Goal: Ask a question: Seek information or help from site administrators or community

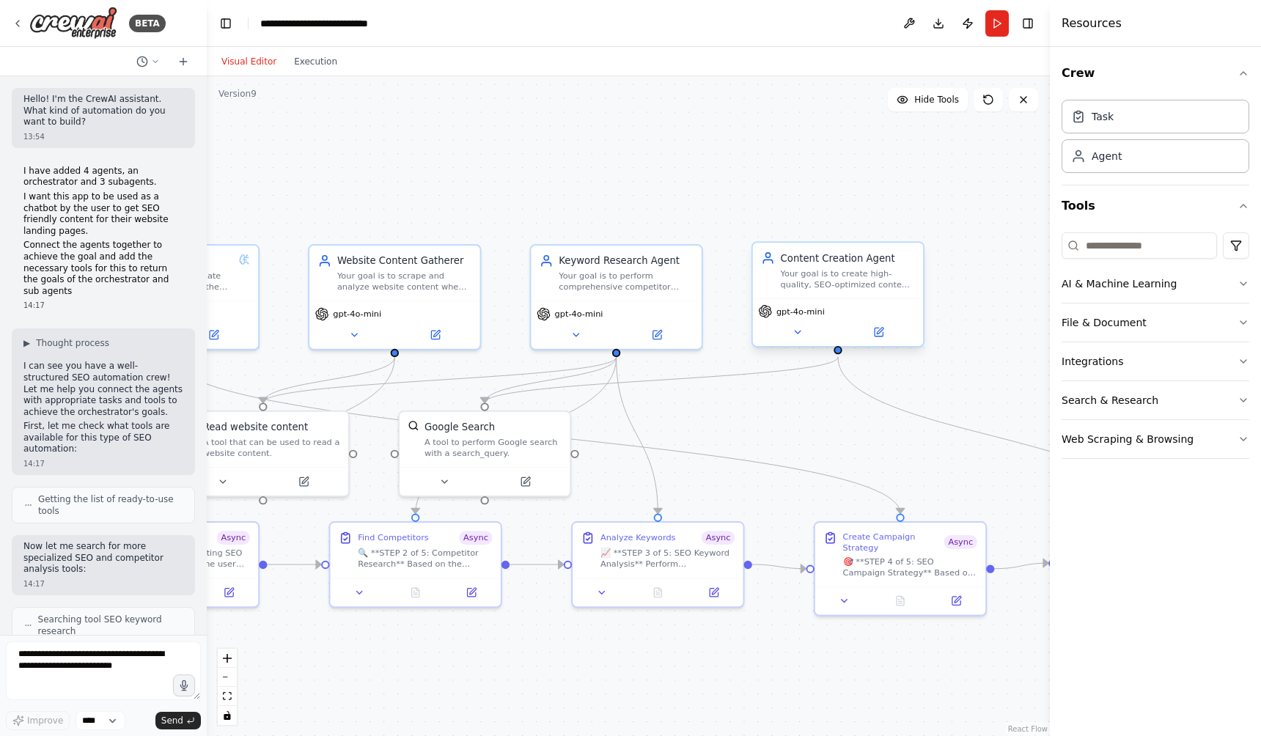
scroll to position [12311, 0]
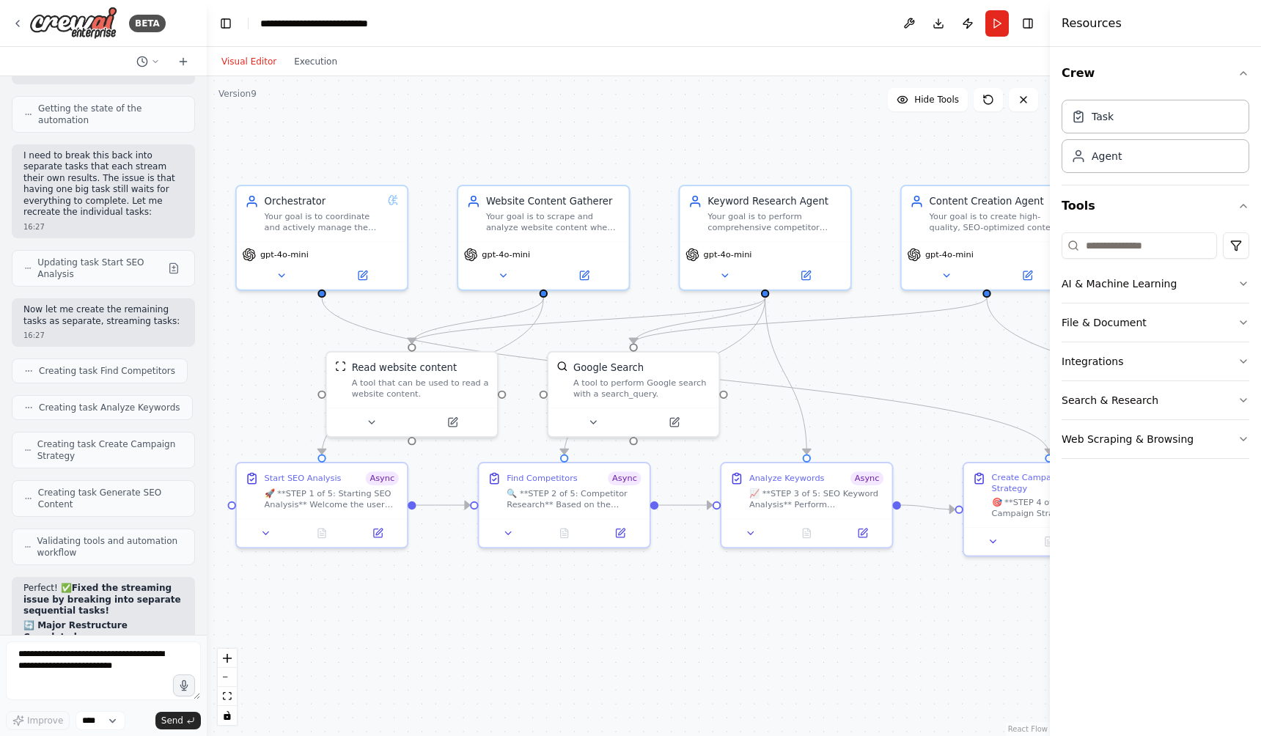
drag, startPoint x: 702, startPoint y: 487, endPoint x: 848, endPoint y: 421, distance: 160.4
click at [848, 421] on div ".deletable-edge-delete-btn { width: 20px; height: 20px; border: 0px solid #ffff…" at bounding box center [628, 406] width 843 height 660
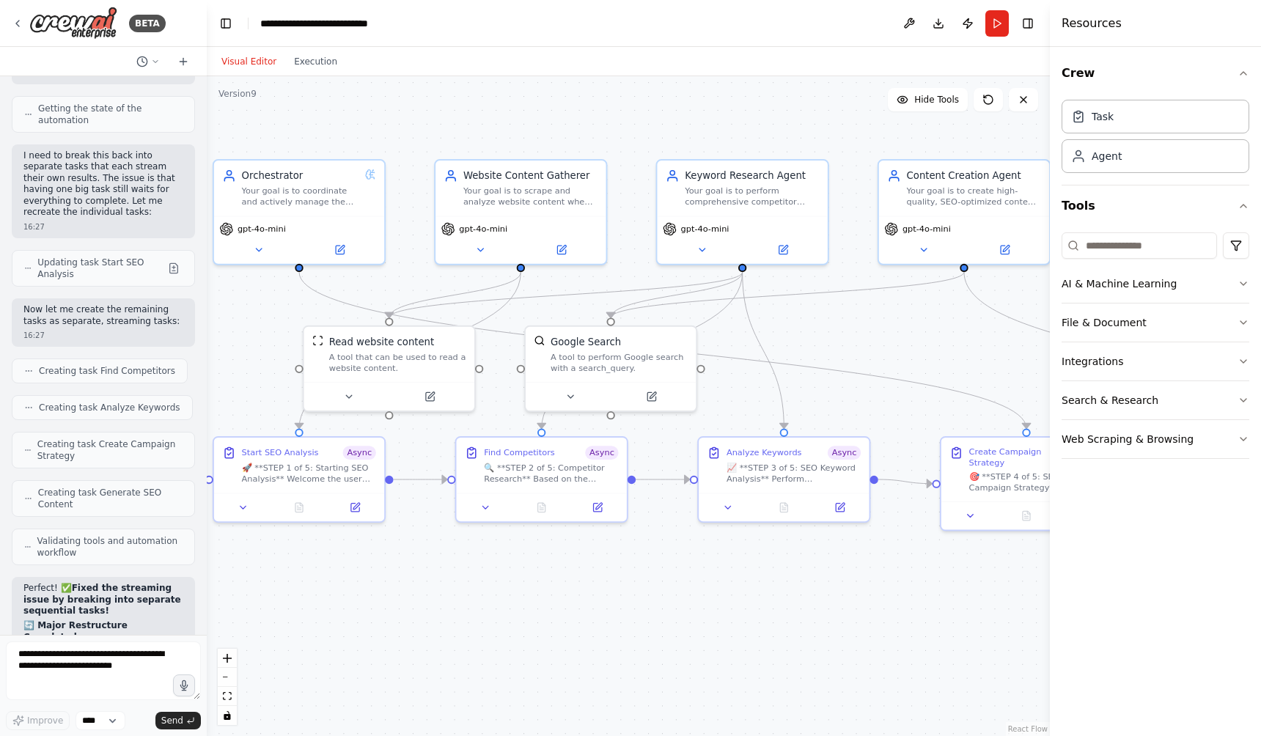
drag, startPoint x: 735, startPoint y: 599, endPoint x: 715, endPoint y: 581, distance: 27.0
click at [715, 581] on div ".deletable-edge-delete-btn { width: 20px; height: 20px; border: 0px solid #ffff…" at bounding box center [628, 406] width 843 height 660
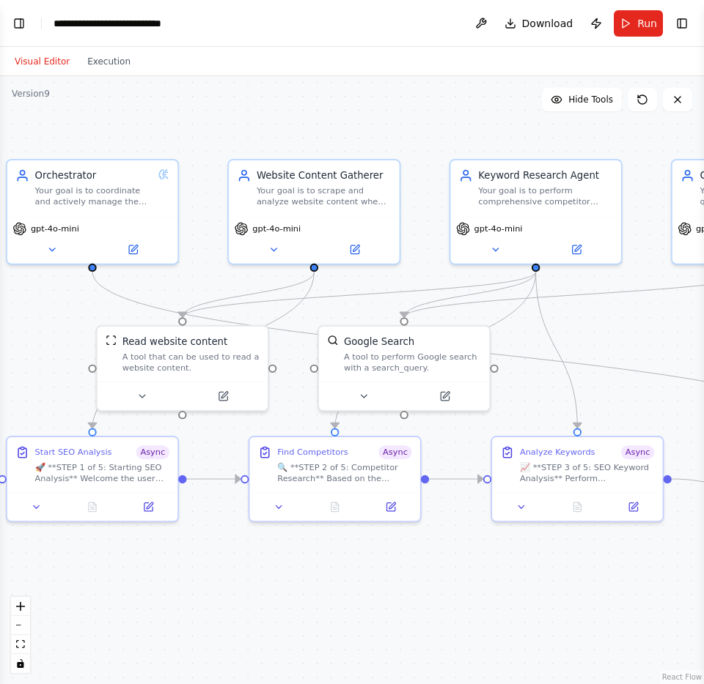
scroll to position [11787, 0]
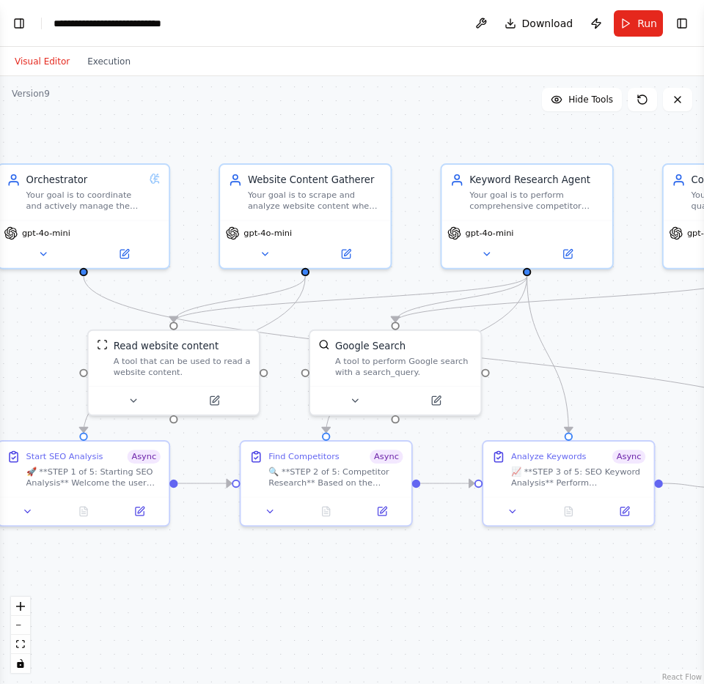
drag, startPoint x: 442, startPoint y: 619, endPoint x: 432, endPoint y: 624, distance: 10.8
click at [432, 624] on div ".deletable-edge-delete-btn { width: 20px; height: 20px; border: 0px solid #ffff…" at bounding box center [352, 380] width 704 height 608
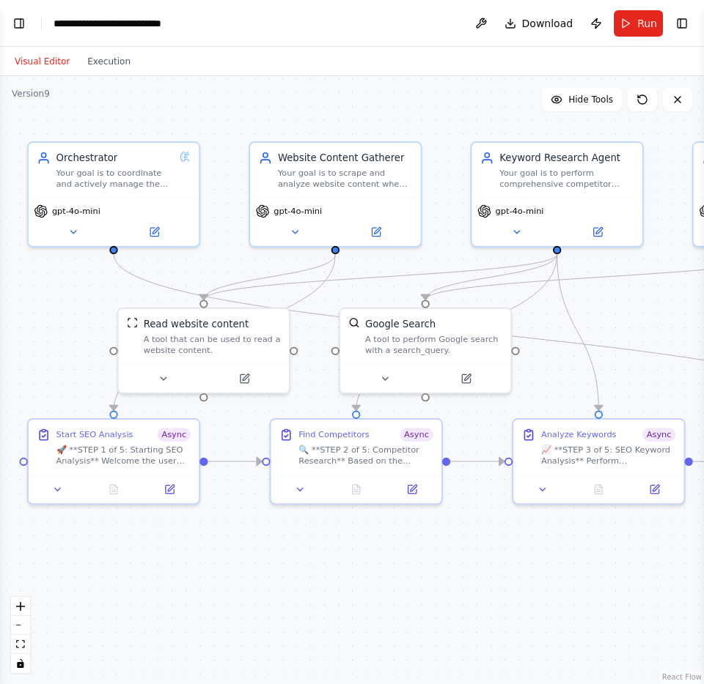
drag, startPoint x: 59, startPoint y: 342, endPoint x: 84, endPoint y: 313, distance: 37.9
click at [84, 313] on div ".deletable-edge-delete-btn { width: 20px; height: 20px; border: 0px solid #ffff…" at bounding box center [352, 380] width 704 height 608
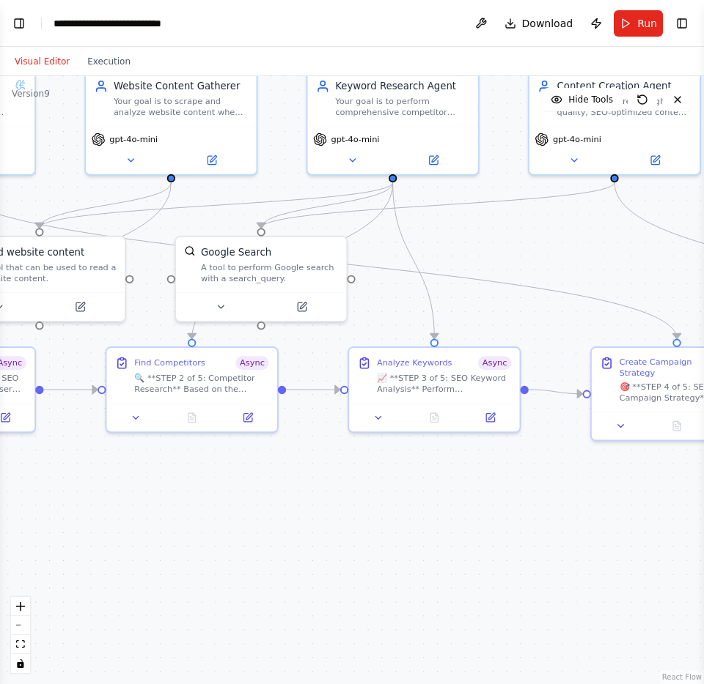
drag, startPoint x: 318, startPoint y: 566, endPoint x: 107, endPoint y: 487, distance: 225.2
click at [107, 487] on div ".deletable-edge-delete-btn { width: 20px; height: 20px; border: 0px solid #ffff…" at bounding box center [352, 380] width 704 height 608
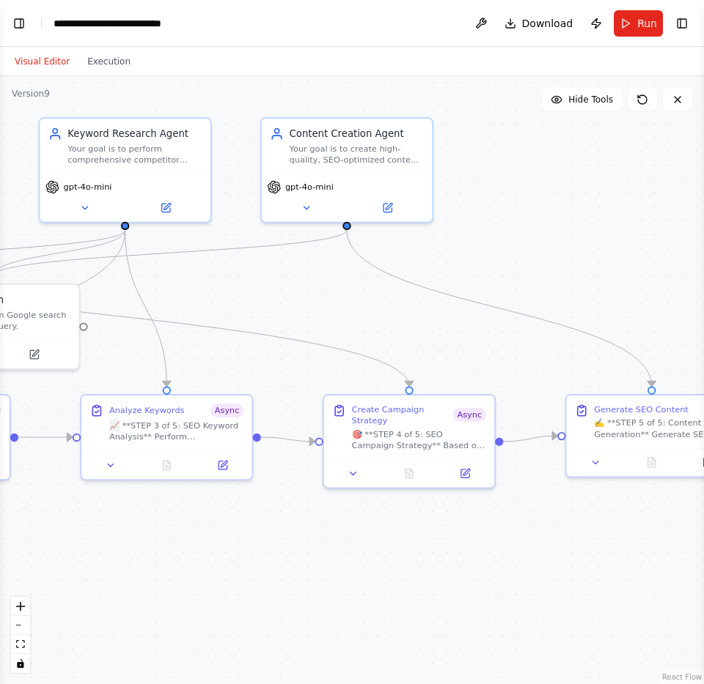
drag, startPoint x: 403, startPoint y: 512, endPoint x: 188, endPoint y: 572, distance: 223.0
click at [188, 572] on div ".deletable-edge-delete-btn { width: 20px; height: 20px; border: 0px solid #ffff…" at bounding box center [352, 380] width 704 height 608
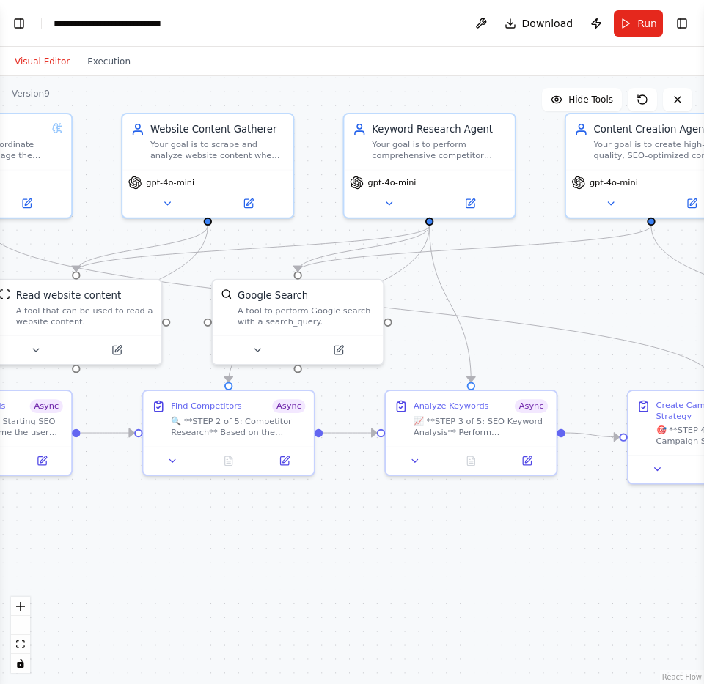
drag, startPoint x: 429, startPoint y: 556, endPoint x: 731, endPoint y: 553, distance: 302.7
click at [704, 553] on html "BETA Hello! I'm the CrewAI assistant. What kind of automation do you want to bu…" at bounding box center [352, 342] width 704 height 684
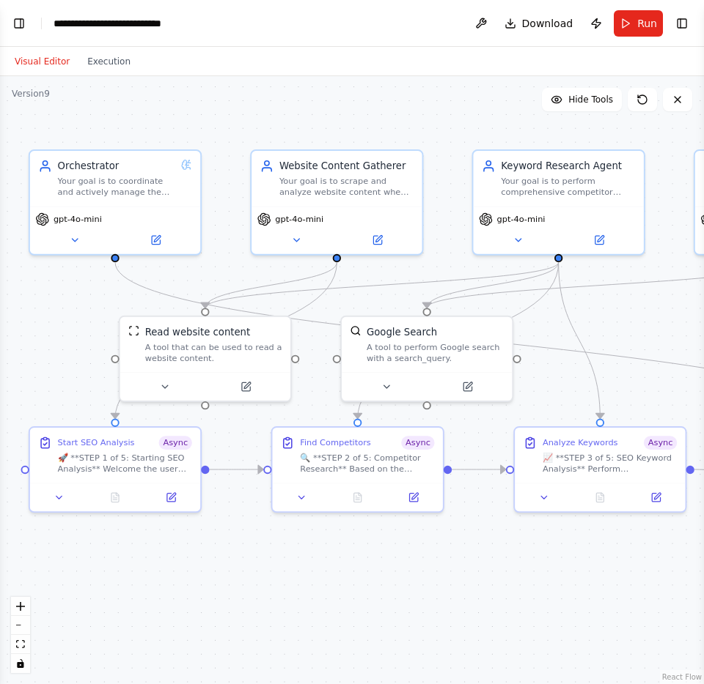
drag, startPoint x: 383, startPoint y: 571, endPoint x: 512, endPoint y: 608, distance: 134.1
click at [512, 608] on div ".deletable-edge-delete-btn { width: 20px; height: 20px; border: 0px solid #ffff…" at bounding box center [352, 380] width 704 height 608
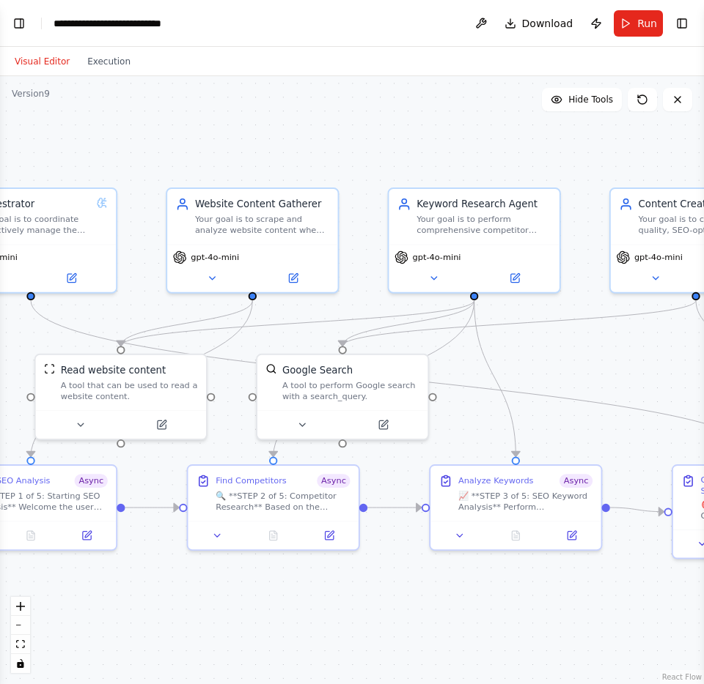
drag, startPoint x: 528, startPoint y: 557, endPoint x: 445, endPoint y: 593, distance: 90.3
click at [445, 593] on div ".deletable-edge-delete-btn { width: 20px; height: 20px; border: 0px solid #ffff…" at bounding box center [352, 380] width 704 height 608
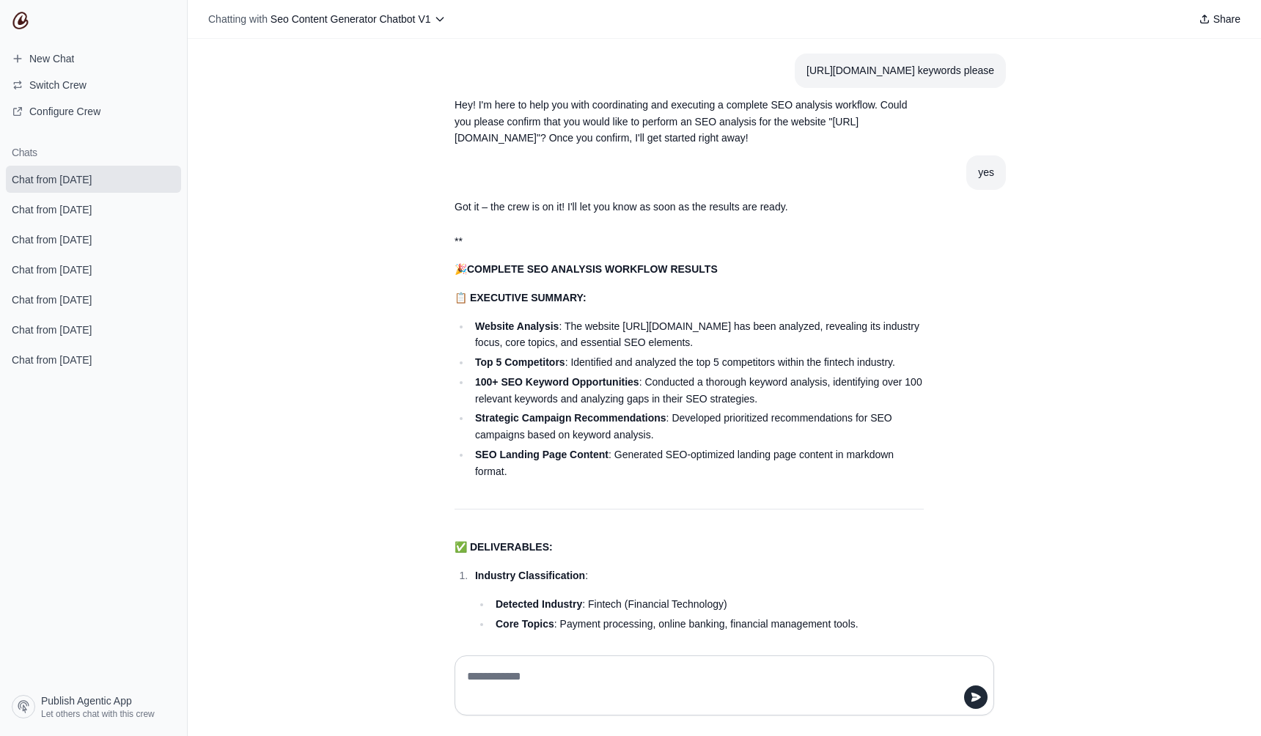
click at [432, 259] on div "[URL][DOMAIN_NAME] keywords please Hey! I'm here to help you with coordinating …" at bounding box center [724, 341] width 1073 height 605
click at [59, 49] on link "New Chat" at bounding box center [93, 58] width 175 height 23
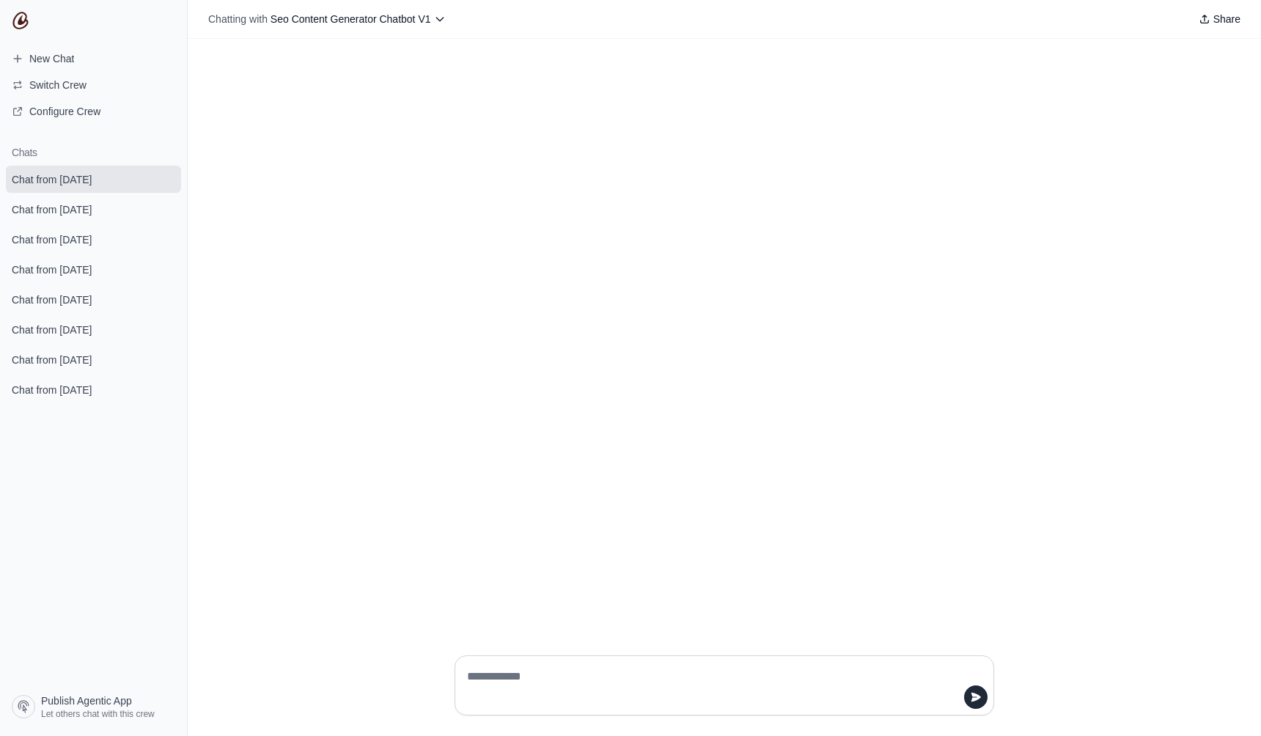
click at [489, 674] on textarea at bounding box center [720, 685] width 512 height 41
type textarea "**********"
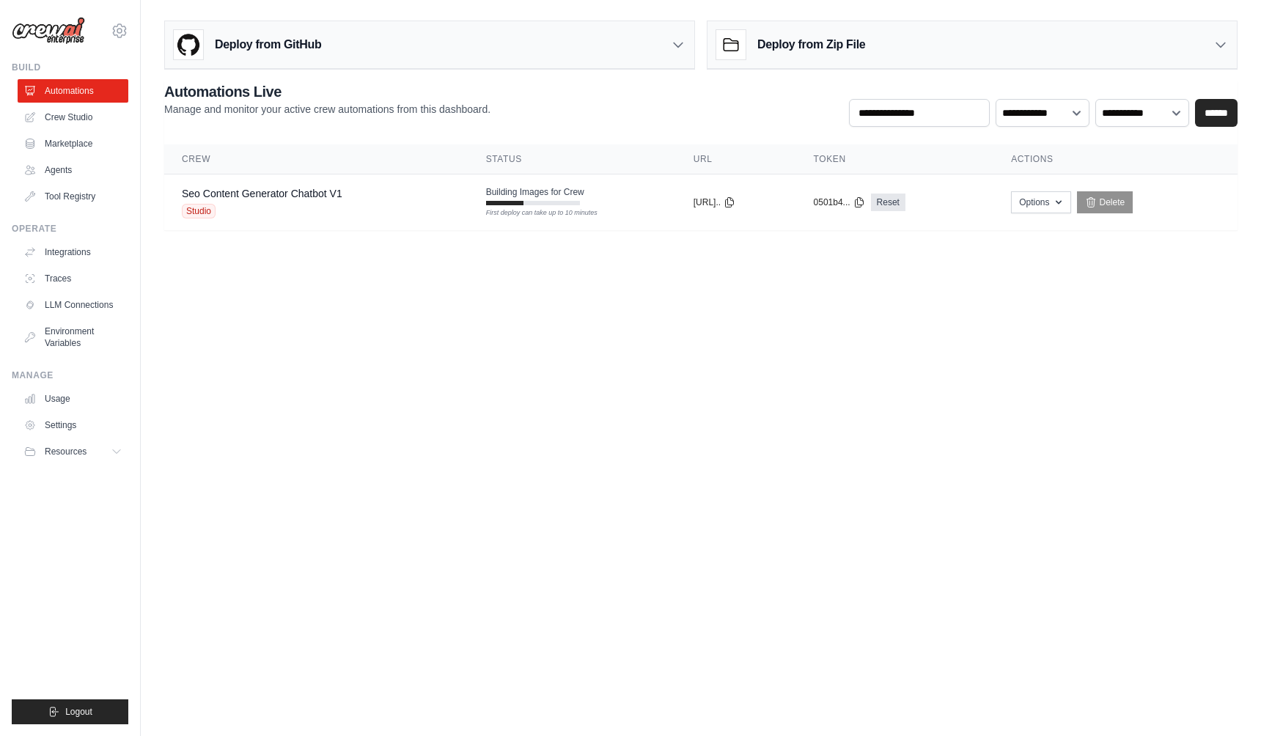
click at [783, 308] on body "[PERSON_NAME][EMAIL_ADDRESS][DOMAIN_NAME] Settings Build Automations Crew Studio" at bounding box center [630, 368] width 1261 height 736
click at [635, 300] on body "troy@upflowy.com Settings Build Automations Crew Studio" at bounding box center [630, 368] width 1261 height 736
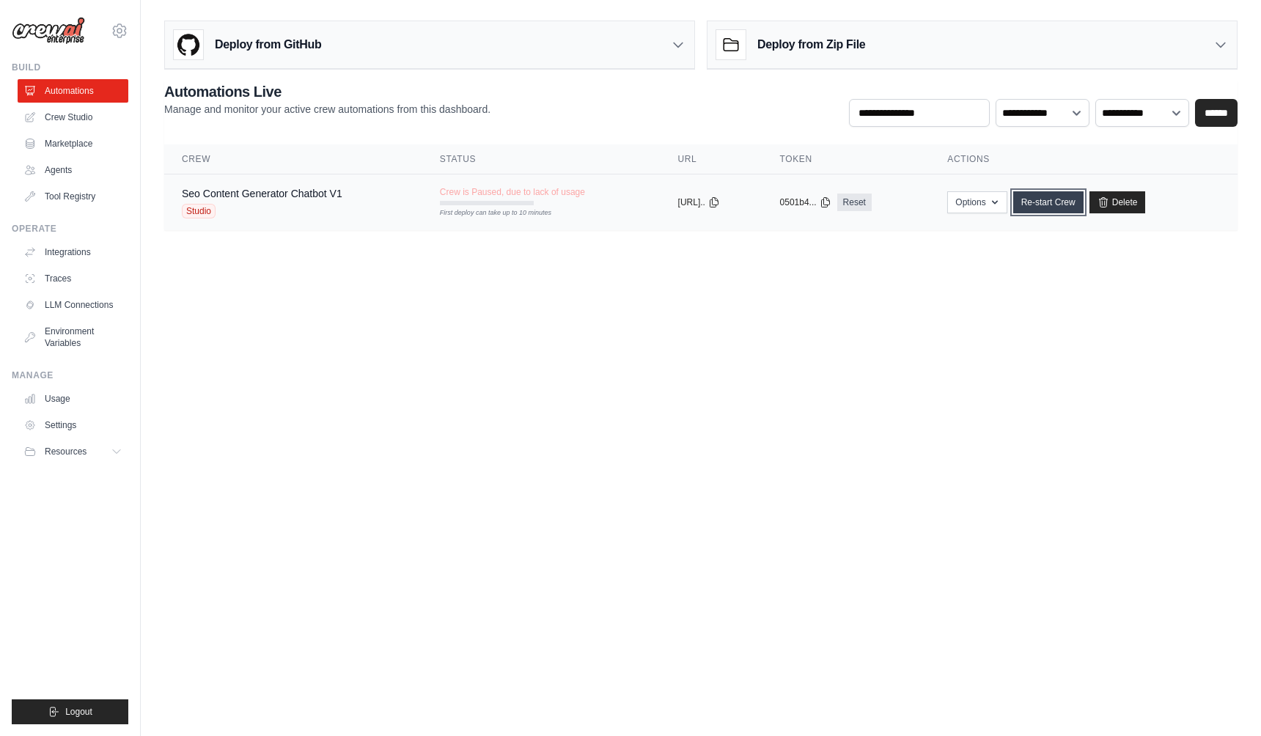
click at [1052, 200] on link "Re-start Crew" at bounding box center [1048, 202] width 70 height 22
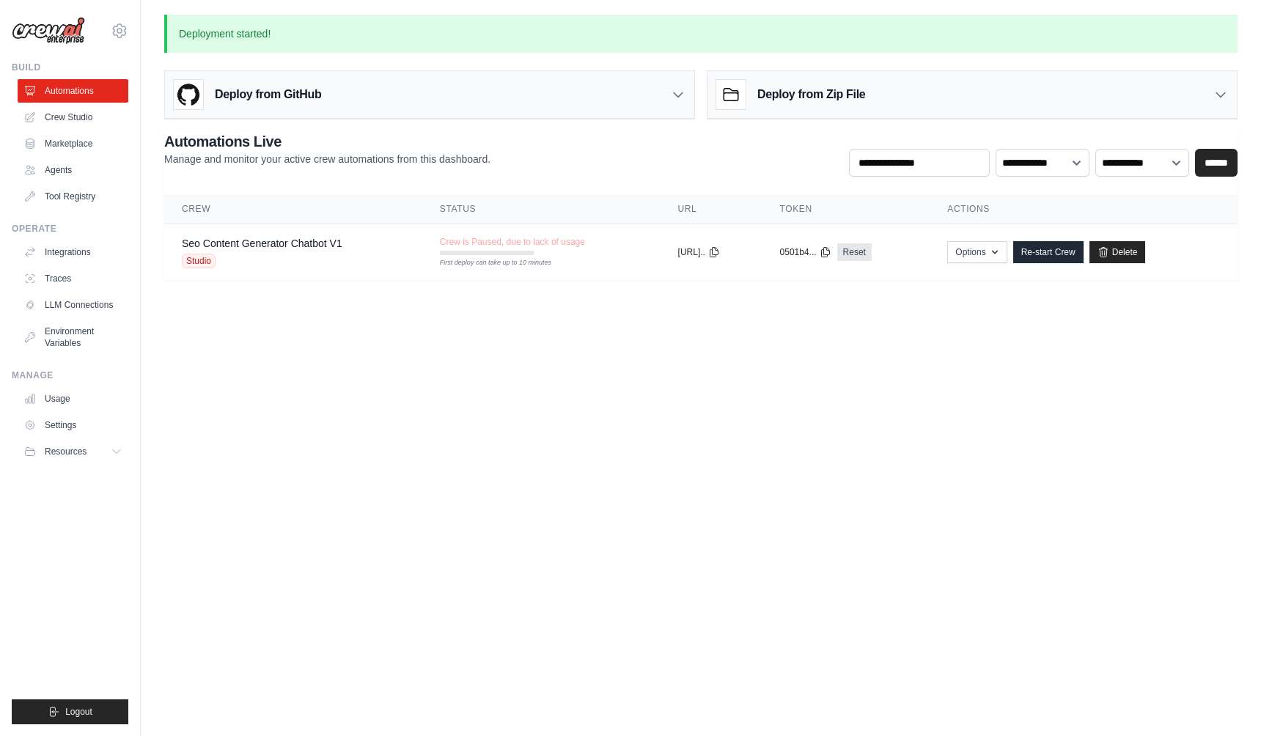
click at [577, 478] on body "[PERSON_NAME][EMAIL_ADDRESS][DOMAIN_NAME] Settings Build Automations Crew Studio" at bounding box center [630, 368] width 1261 height 736
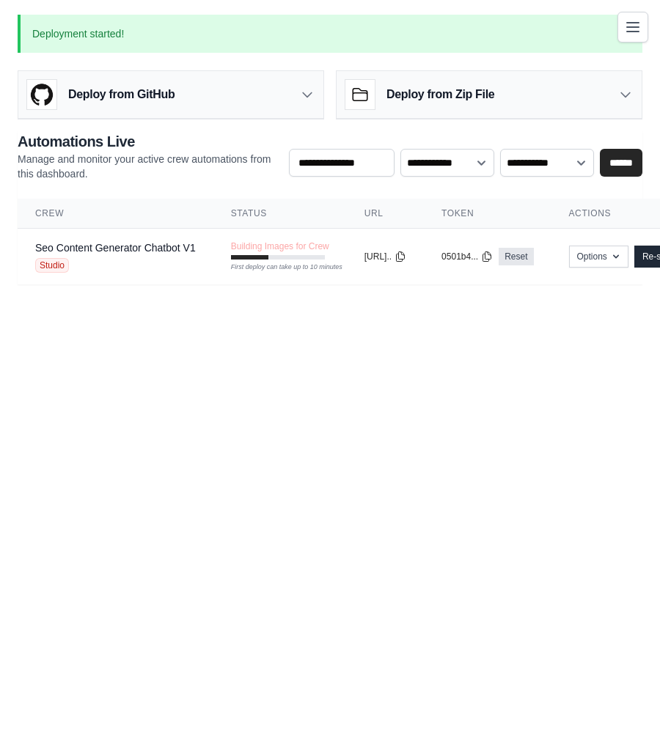
click at [419, 514] on body "[PERSON_NAME][EMAIL_ADDRESS][DOMAIN_NAME] Settings Build Automations Crew Studio" at bounding box center [330, 368] width 660 height 736
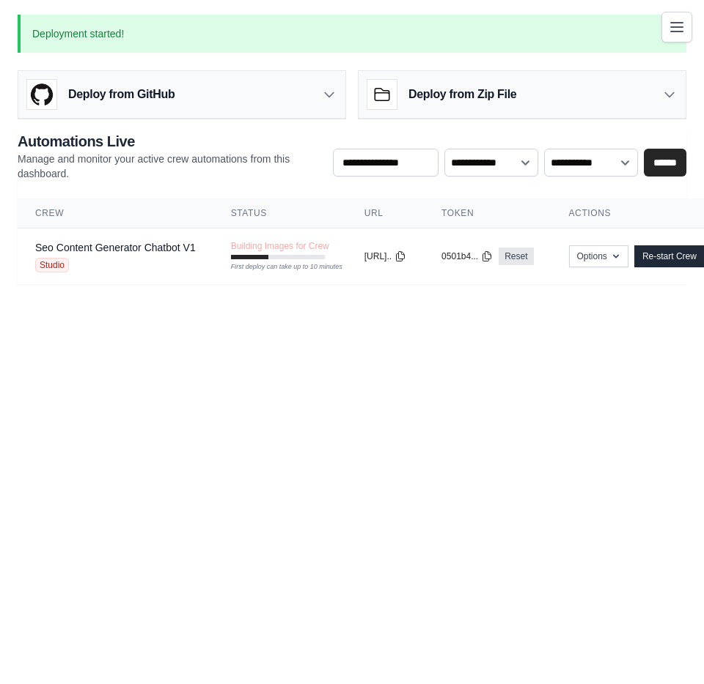
click at [261, 342] on body "[PERSON_NAME][EMAIL_ADDRESS][DOMAIN_NAME] Settings Build Automations Crew Studio" at bounding box center [352, 342] width 704 height 684
click at [621, 255] on icon "button" at bounding box center [616, 256] width 12 height 12
click at [368, 434] on body "[PERSON_NAME][EMAIL_ADDRESS][DOMAIN_NAME] Settings Build Automations Crew Studio" at bounding box center [352, 342] width 704 height 684
click at [451, 418] on body "[PERSON_NAME][EMAIL_ADDRESS][DOMAIN_NAME] Settings Build Automations Crew Studio" at bounding box center [352, 342] width 704 height 684
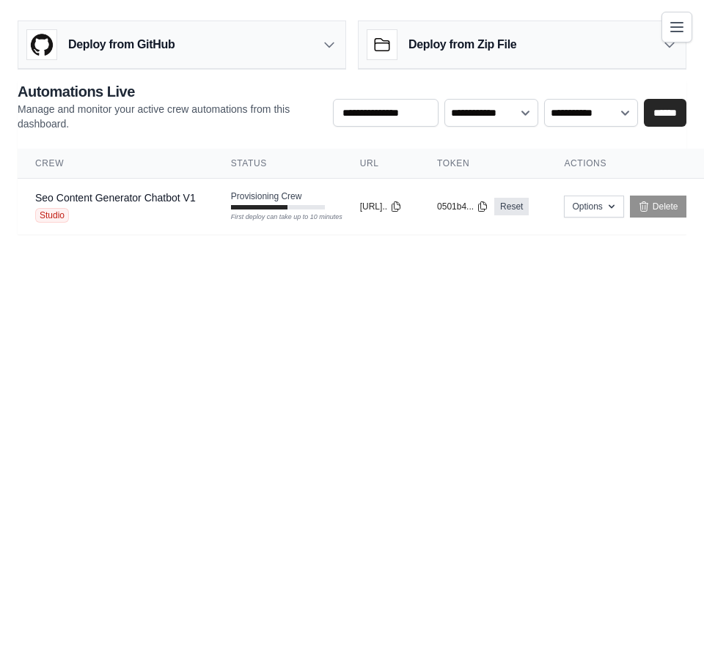
click at [298, 386] on body "[PERSON_NAME][EMAIL_ADDRESS][DOMAIN_NAME] Settings Build Automations Crew Studio" at bounding box center [352, 323] width 704 height 646
click at [166, 401] on body "troy@upflowy.com Settings Build Automations Crew Studio" at bounding box center [352, 323] width 704 height 646
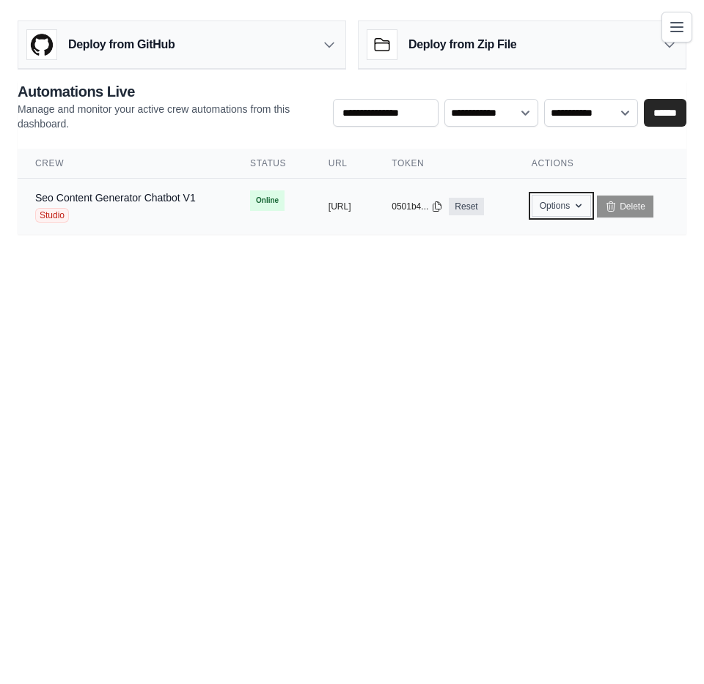
click at [584, 204] on icon "button" at bounding box center [578, 206] width 12 height 12
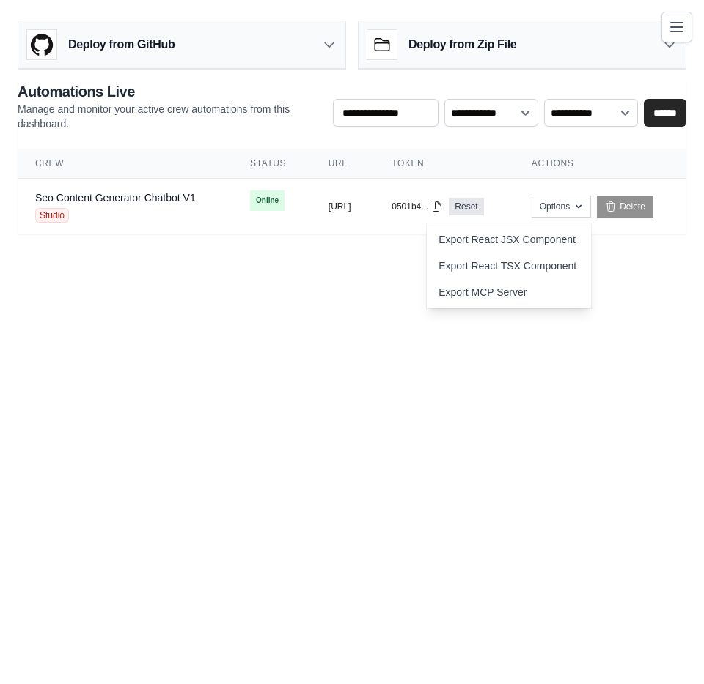
click at [358, 356] on body "troy@upflowy.com Settings Build Automations Crew Studio" at bounding box center [352, 342] width 704 height 684
click at [320, 315] on body "troy@upflowy.com Settings Build Automations Crew Studio" at bounding box center [352, 342] width 704 height 684
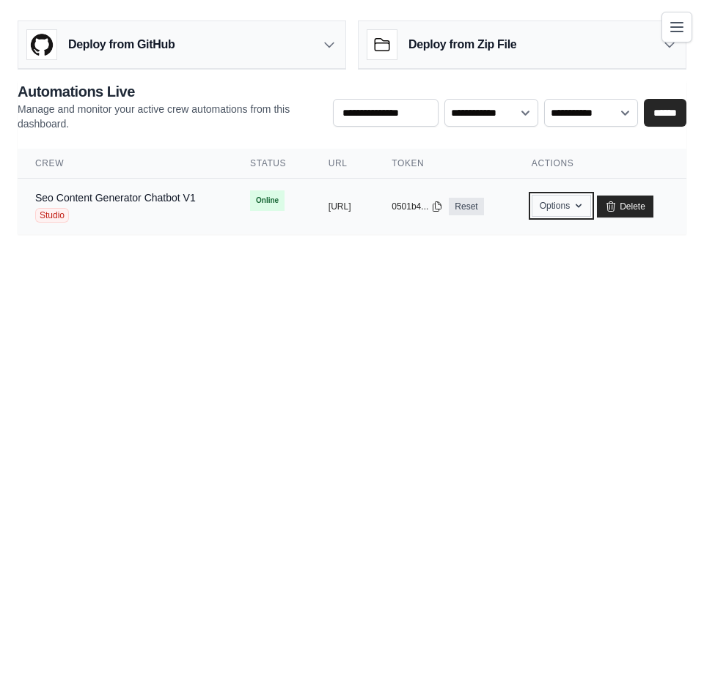
click at [581, 205] on icon "button" at bounding box center [578, 206] width 6 height 4
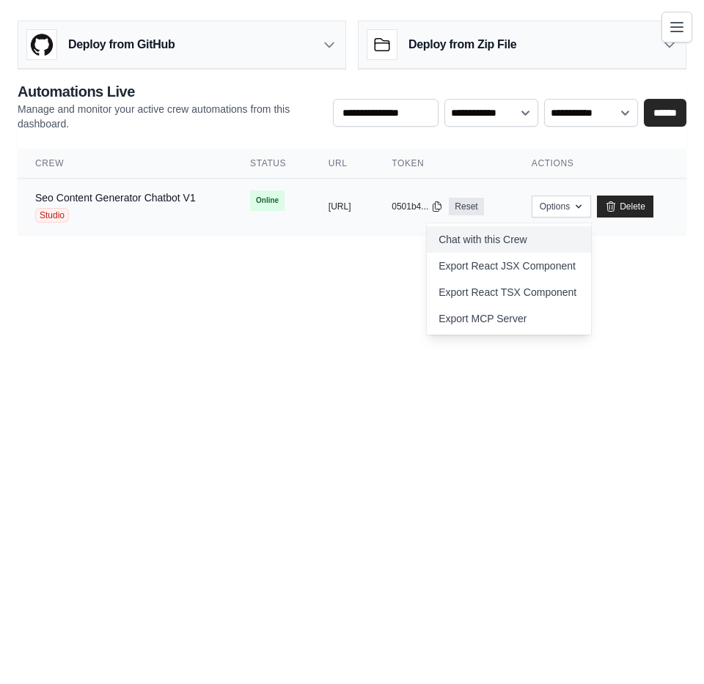
click at [545, 235] on link "Chat with this Crew" at bounding box center [509, 239] width 164 height 26
click at [433, 264] on main "Deploy from GitHub Deploy your project directly from GitHub. Select a repositor…" at bounding box center [352, 133] width 704 height 267
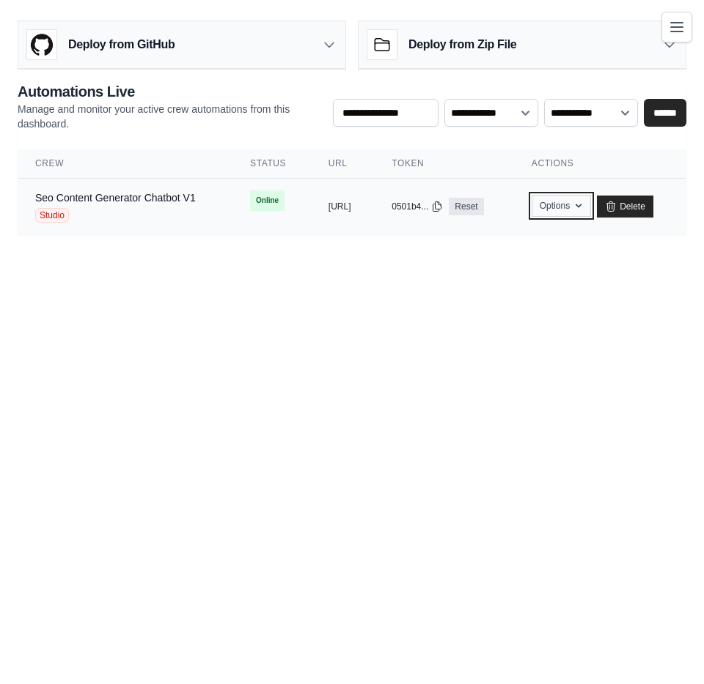
click at [591, 199] on button "Options" at bounding box center [560, 206] width 59 height 22
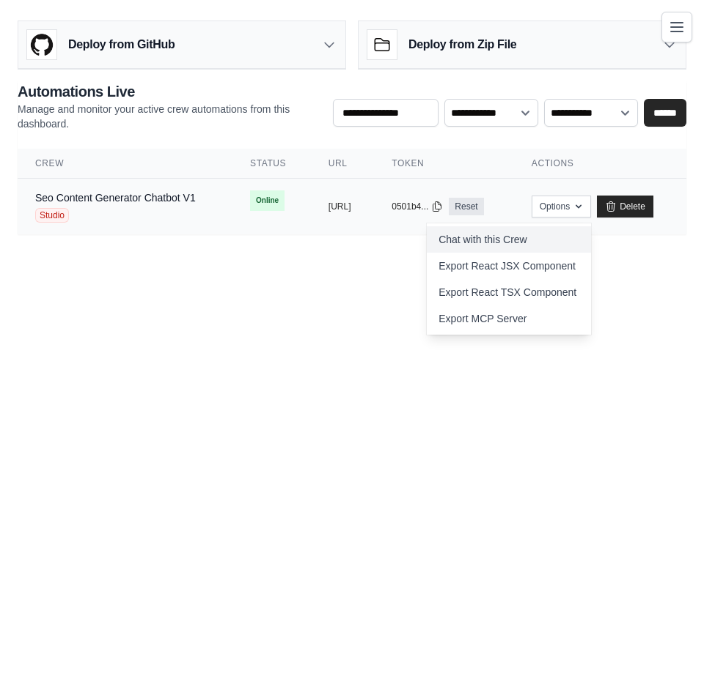
click at [569, 240] on link "Chat with this Crew" at bounding box center [509, 239] width 164 height 26
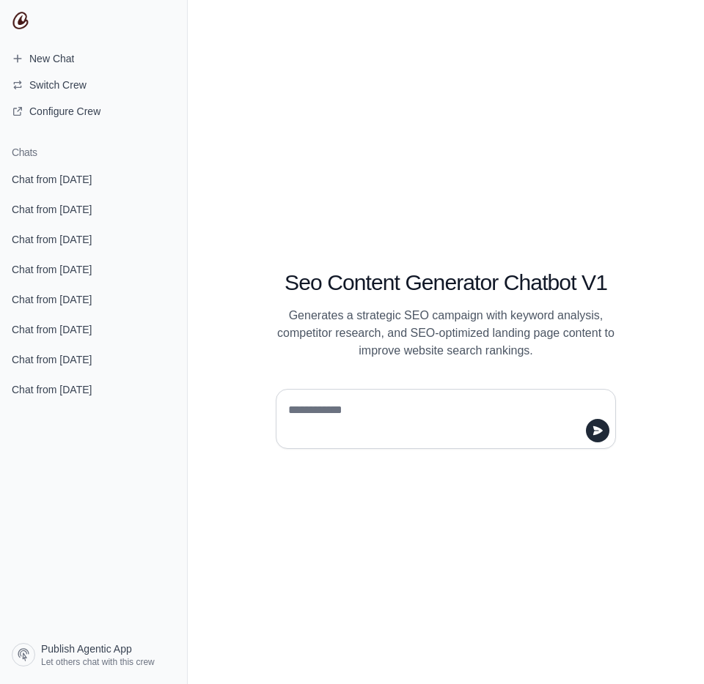
click at [329, 413] on textarea at bounding box center [441, 419] width 312 height 41
type textarea "**********"
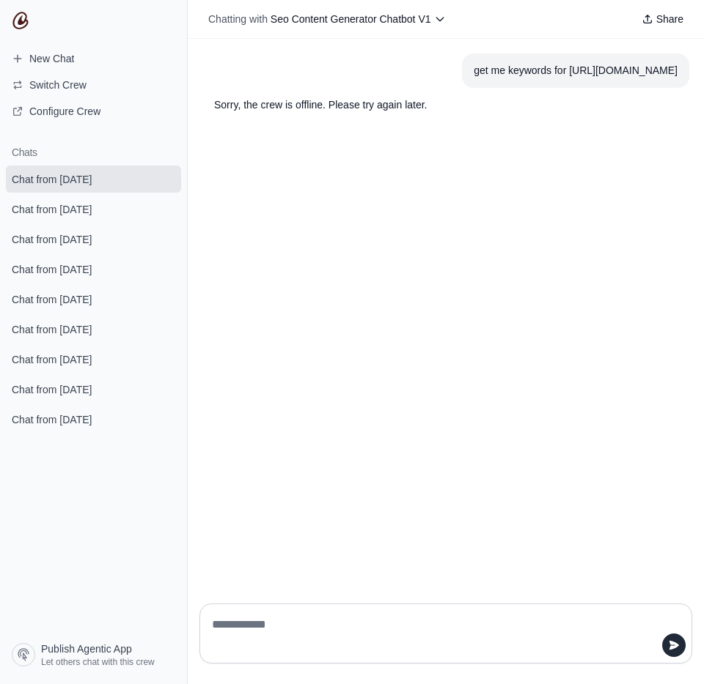
click at [323, 468] on div "get me keywords for [URL][DOMAIN_NAME] Sorry, the crew is offline. Please try a…" at bounding box center [446, 315] width 516 height 553
click at [477, 193] on div "get me keywords for [URL][DOMAIN_NAME] Sorry, the crew is offline. Please try a…" at bounding box center [446, 315] width 516 height 553
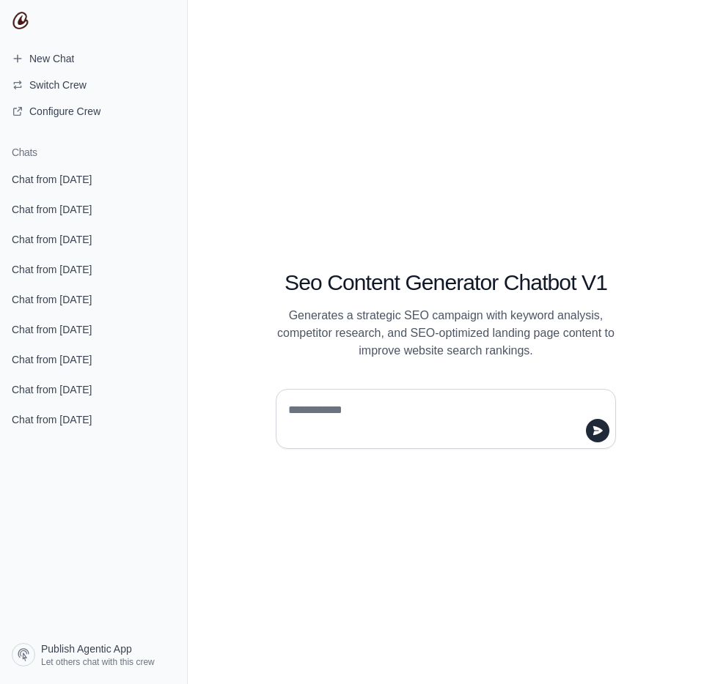
click at [322, 410] on textarea at bounding box center [441, 419] width 312 height 41
type textarea "**********"
